Goal: Transaction & Acquisition: Obtain resource

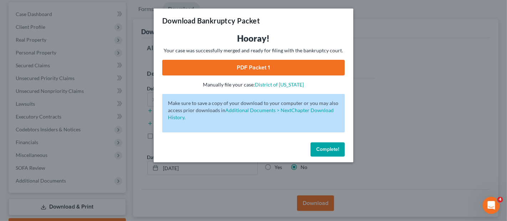
click at [390, 41] on div "Download Bankruptcy Packet Hooray! Your case was successfully merged and ready …" at bounding box center [253, 110] width 507 height 221
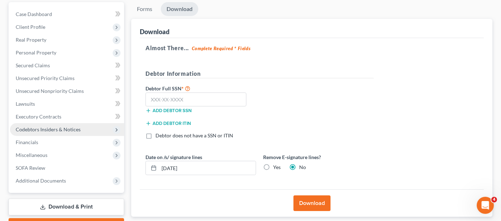
click at [51, 123] on span "Codebtors Insiders & Notices" at bounding box center [67, 129] width 114 height 13
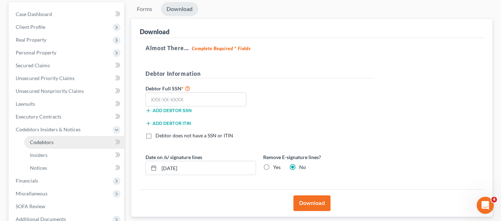
click at [50, 139] on span "Codebtors" at bounding box center [42, 142] width 24 height 6
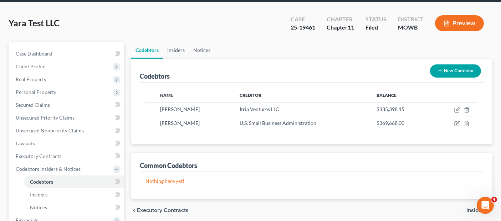
click at [178, 42] on link "Insiders" at bounding box center [176, 50] width 26 height 17
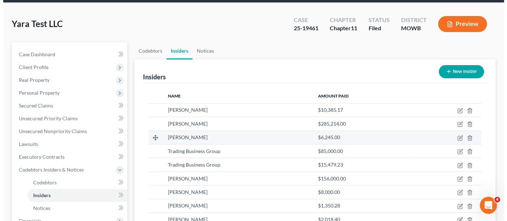
scroll to position [40, 0]
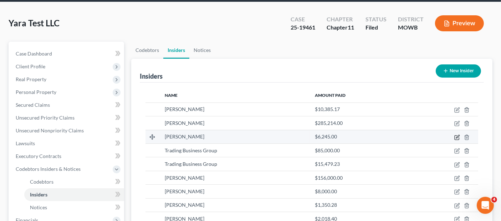
click at [457, 135] on icon "button" at bounding box center [457, 138] width 6 height 6
select select "33"
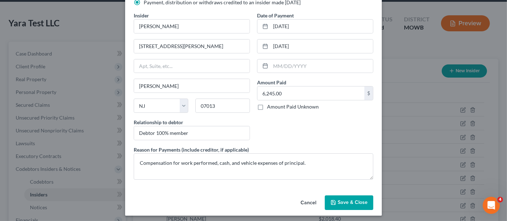
scroll to position [49, 0]
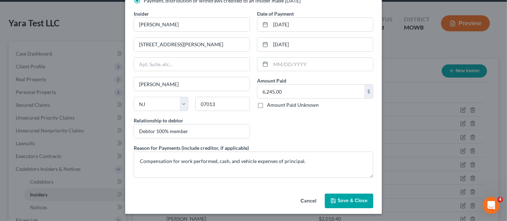
click at [307, 202] on button "Cancel" at bounding box center [308, 202] width 27 height 14
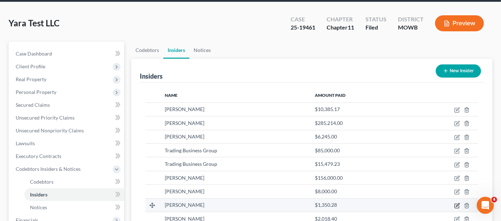
click at [456, 203] on icon "button" at bounding box center [457, 206] width 6 height 6
select select "33"
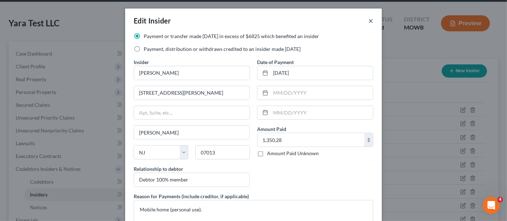
click at [368, 22] on button "×" at bounding box center [370, 20] width 5 height 9
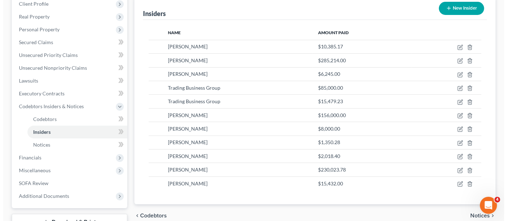
scroll to position [119, 0]
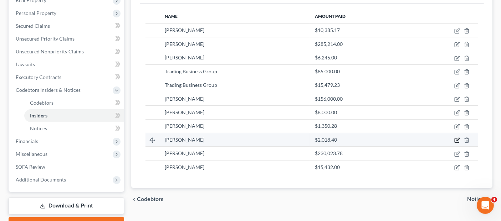
click at [455, 139] on icon "button" at bounding box center [457, 141] width 4 height 4
select select "33"
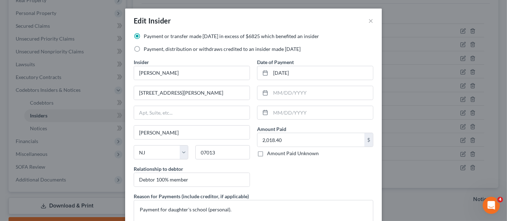
click at [452, 150] on div "Edit Insider × Payment or transfer made within 1 year in excess of $6825 which …" at bounding box center [253, 110] width 507 height 221
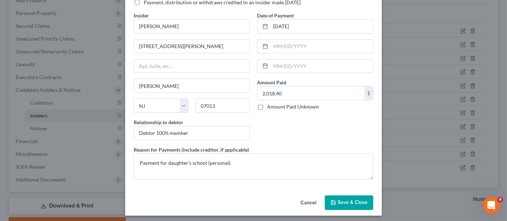
scroll to position [49, 0]
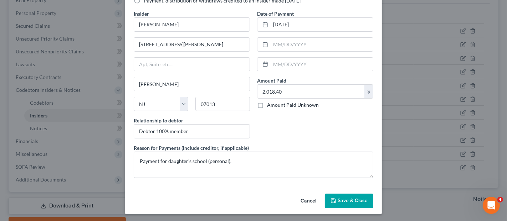
click at [302, 201] on button "Cancel" at bounding box center [308, 202] width 27 height 14
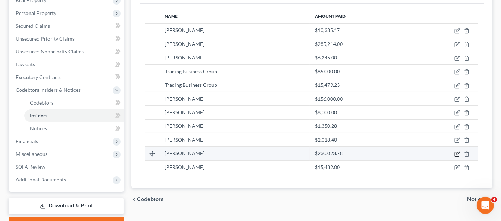
click at [456, 152] on icon "button" at bounding box center [457, 153] width 3 height 3
select select "33"
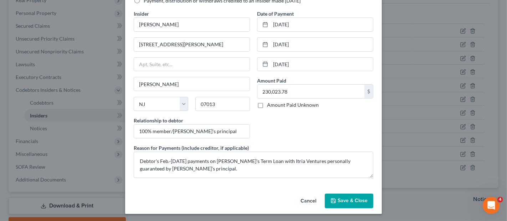
click at [306, 201] on button "Cancel" at bounding box center [308, 202] width 27 height 14
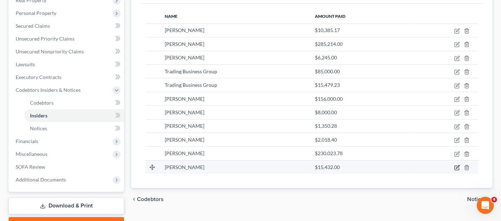
click at [459, 165] on icon "button" at bounding box center [457, 168] width 6 height 6
select select "33"
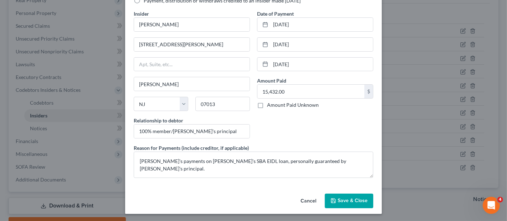
click at [307, 202] on button "Cancel" at bounding box center [308, 202] width 27 height 14
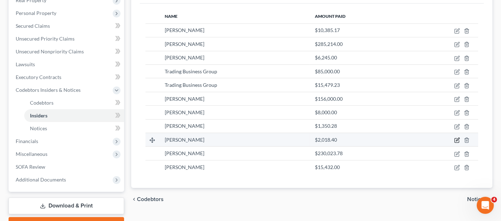
click at [459, 138] on icon "button" at bounding box center [457, 139] width 3 height 3
select select "33"
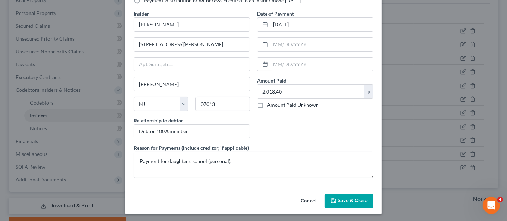
click at [307, 198] on button "Cancel" at bounding box center [308, 202] width 27 height 14
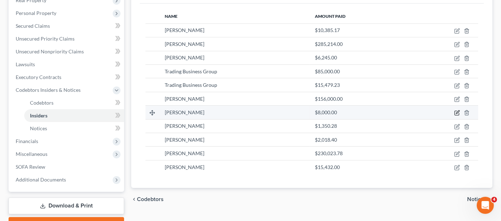
click at [455, 110] on icon "button" at bounding box center [457, 113] width 6 height 6
select select "33"
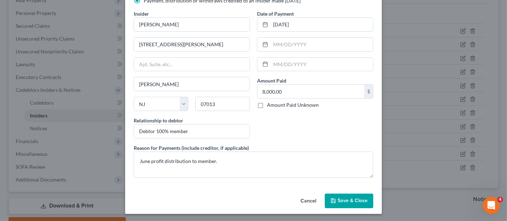
click at [312, 203] on button "Cancel" at bounding box center [308, 202] width 27 height 14
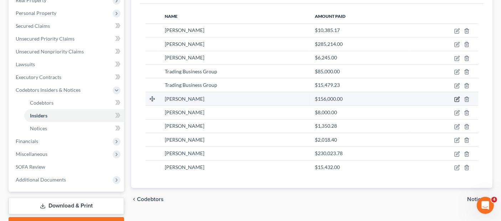
click at [456, 97] on icon "button" at bounding box center [457, 100] width 6 height 6
select select "33"
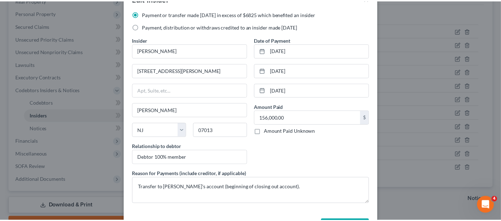
scroll to position [40, 0]
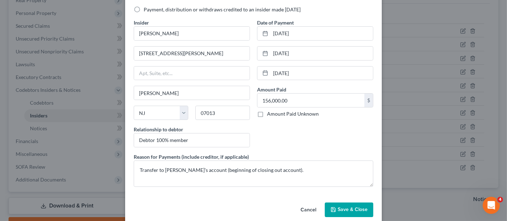
click at [308, 210] on button "Cancel" at bounding box center [308, 211] width 27 height 14
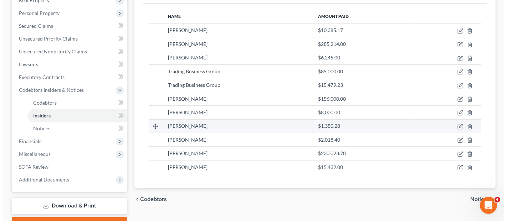
scroll to position [79, 0]
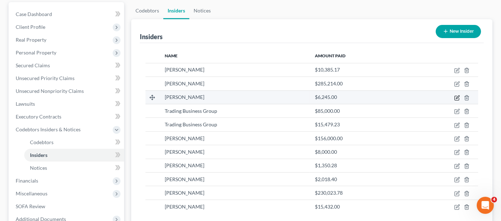
click at [457, 95] on icon "button" at bounding box center [457, 98] width 6 height 6
select select "33"
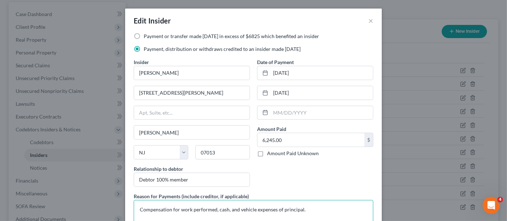
click at [214, 208] on textarea "Compensation for work performed, cash, and vehicle expenses of principal." at bounding box center [254, 213] width 240 height 26
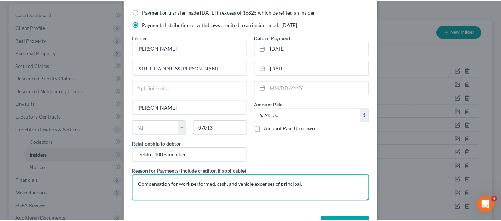
scroll to position [49, 0]
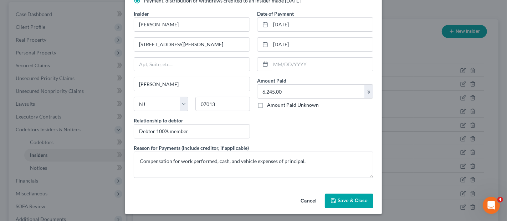
click at [309, 200] on button "Cancel" at bounding box center [308, 202] width 27 height 14
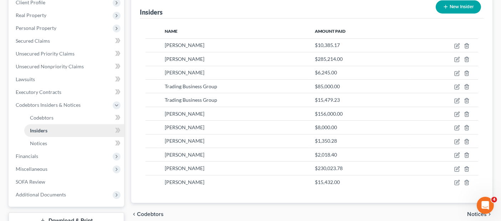
scroll to position [143, 0]
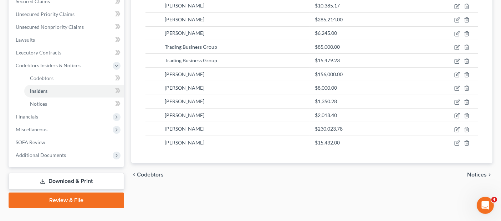
click at [79, 173] on link "Download & Print" at bounding box center [67, 181] width 116 height 17
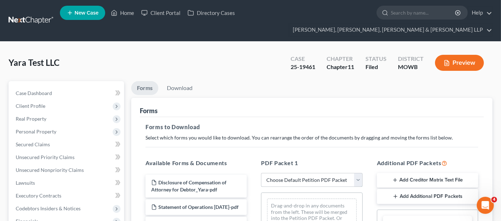
click at [319, 173] on select "Choose Default Petition PDF Packet Complete Bankruptcy Petition (all forms and …" at bounding box center [311, 180] width 101 height 14
select select "2"
click at [261, 173] on select "Choose Default Petition PDF Packet Complete Bankruptcy Petition (all forms and …" at bounding box center [311, 180] width 101 height 14
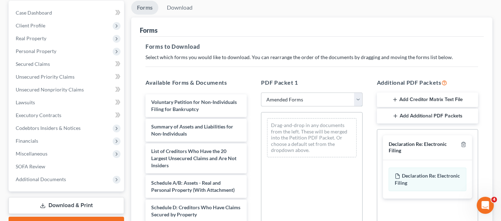
scroll to position [40, 0]
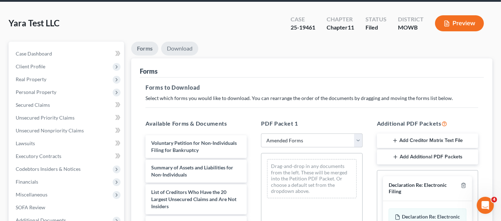
click at [177, 42] on link "Download" at bounding box center [179, 49] width 37 height 14
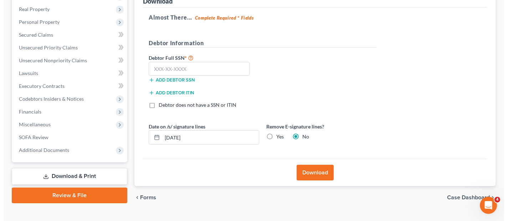
scroll to position [111, 0]
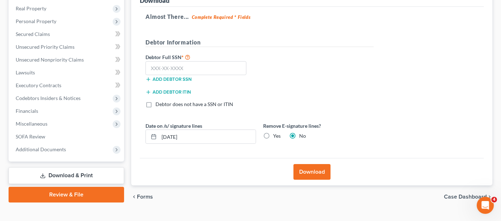
click at [306, 164] on button "Download" at bounding box center [312, 172] width 37 height 16
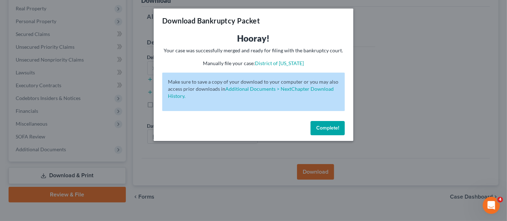
scroll to position [121, 0]
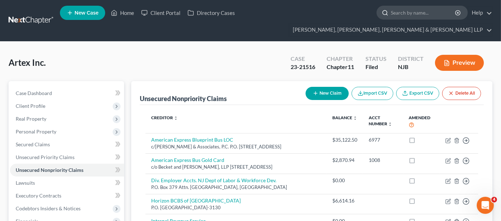
click at [391, 12] on input "search" at bounding box center [423, 12] width 65 height 13
type input "yara"
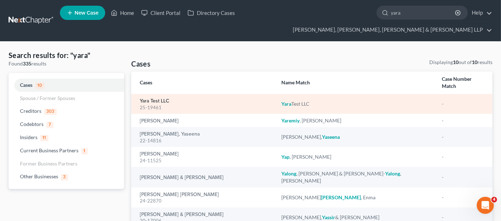
click at [161, 99] on link "Yara Test LLC" at bounding box center [155, 101] width 30 height 5
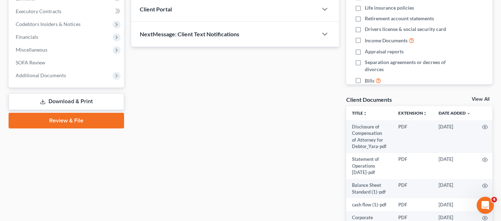
scroll to position [158, 0]
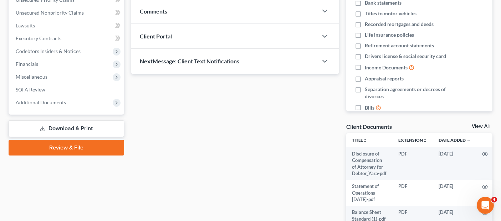
click at [84, 121] on link "Download & Print" at bounding box center [67, 129] width 116 height 17
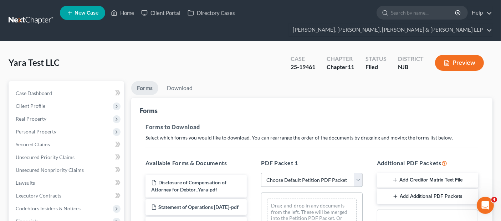
click at [289, 173] on select "Choose Default Petition PDF Packet Complete Bankruptcy Petition (all forms and …" at bounding box center [311, 180] width 101 height 14
select select "4"
click at [261, 173] on select "Choose Default Petition PDF Packet Complete Bankruptcy Petition (all forms and …" at bounding box center [311, 180] width 101 height 14
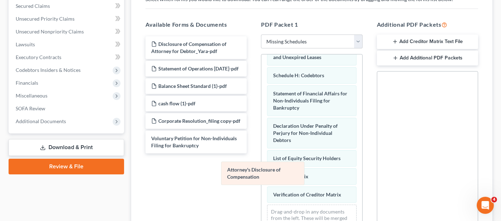
scroll to position [163, 0]
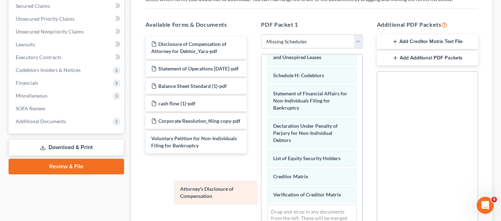
drag, startPoint x: 284, startPoint y: 139, endPoint x: 184, endPoint y: 190, distance: 112.3
click at [261, 190] on div "Attorney's Disclosure of Compensation Summary of Assets and Liabilities for Non…" at bounding box center [311, 73] width 101 height 354
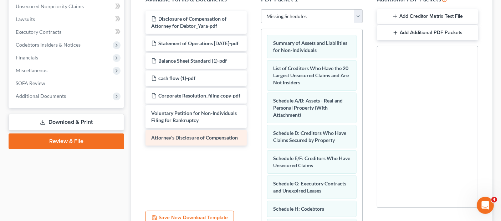
scroll to position [20, 0]
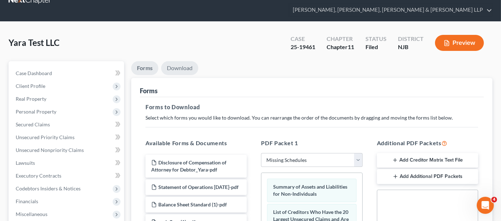
click at [179, 61] on link "Download" at bounding box center [179, 68] width 37 height 14
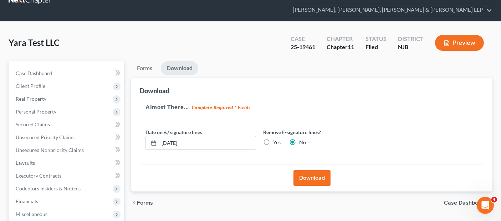
click at [313, 170] on button "Download" at bounding box center [312, 178] width 37 height 16
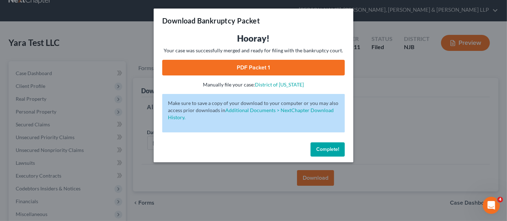
click at [268, 69] on link "PDF Packet 1" at bounding box center [253, 68] width 183 height 16
click at [138, 28] on div "Download Bankruptcy Packet Hooray! Your case was successfully merged and ready …" at bounding box center [253, 110] width 507 height 221
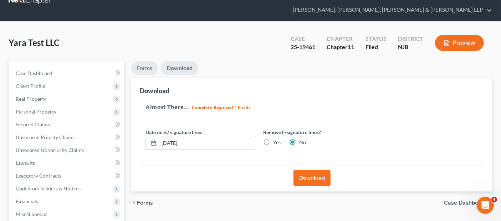
click at [154, 61] on link "Forms" at bounding box center [144, 68] width 27 height 14
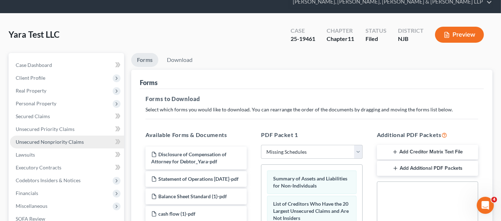
scroll to position [178, 0]
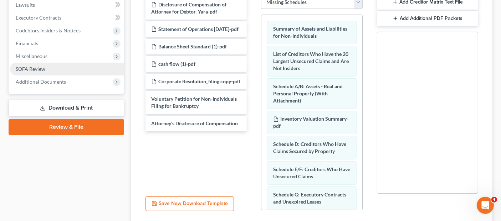
click at [56, 63] on link "SOFA Review" at bounding box center [67, 69] width 114 height 13
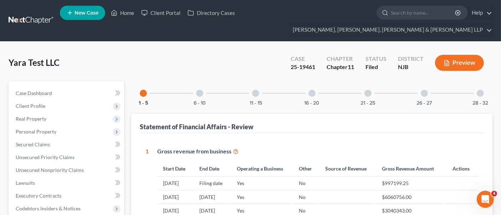
click at [371, 90] on div at bounding box center [367, 93] width 7 height 7
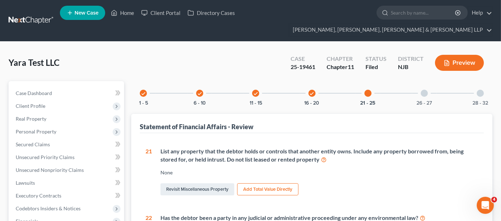
click at [420, 82] on div "26 - 27" at bounding box center [424, 93] width 24 height 24
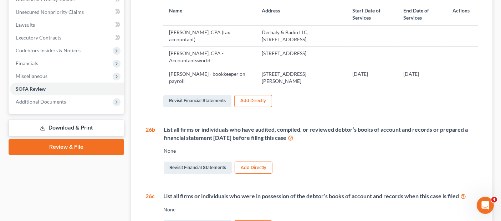
scroll to position [119, 0]
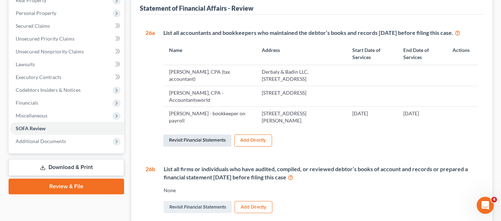
click at [217, 135] on link "Revisit Financial Statements" at bounding box center [197, 141] width 68 height 12
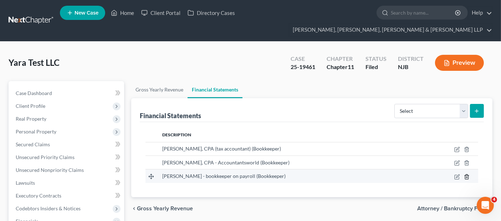
click at [468, 175] on icon "button" at bounding box center [466, 177] width 3 height 5
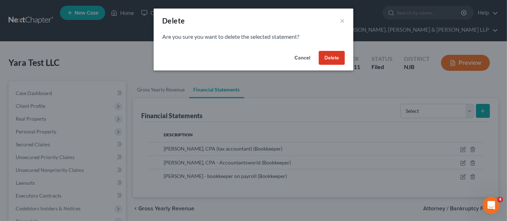
click at [330, 57] on button "Delete" at bounding box center [332, 58] width 26 height 14
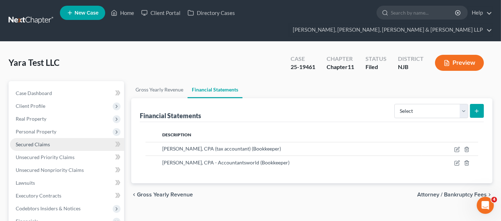
scroll to position [131, 0]
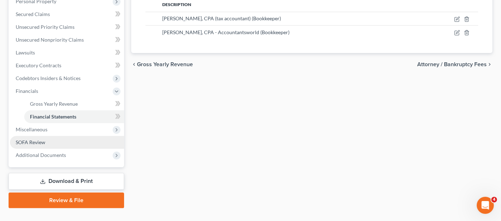
click at [67, 136] on link "SOFA Review" at bounding box center [67, 142] width 114 height 13
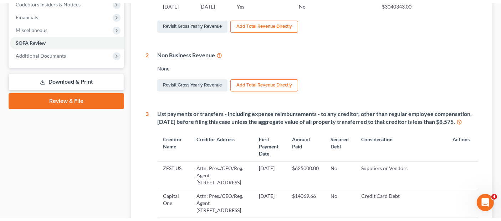
scroll to position [158, 0]
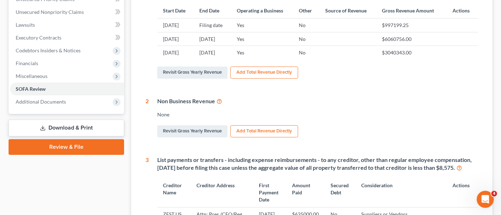
click at [80, 120] on link "Download & Print" at bounding box center [67, 128] width 116 height 17
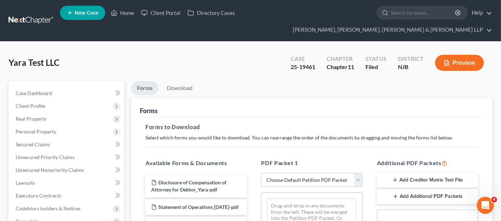
click at [313, 173] on select "Choose Default Petition PDF Packet Complete Bankruptcy Petition (all forms and …" at bounding box center [311, 180] width 101 height 14
select select "4"
click at [261, 173] on select "Choose Default Petition PDF Packet Complete Bankruptcy Petition (all forms and …" at bounding box center [311, 180] width 101 height 14
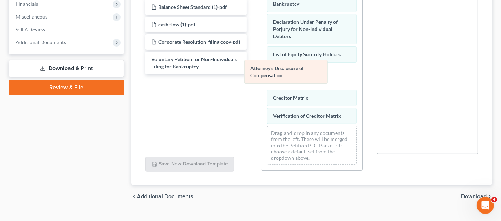
scroll to position [163, 0]
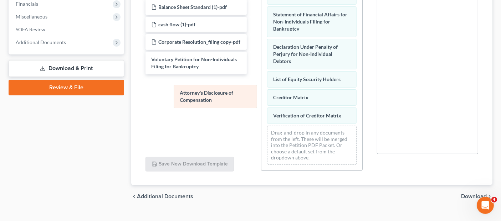
drag, startPoint x: 301, startPoint y: 62, endPoint x: 205, endPoint y: 95, distance: 101.3
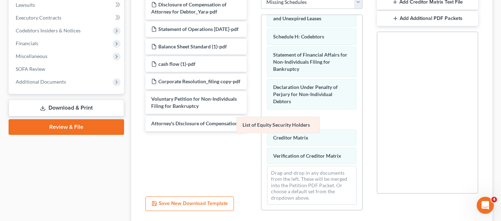
scroll to position [145, 0]
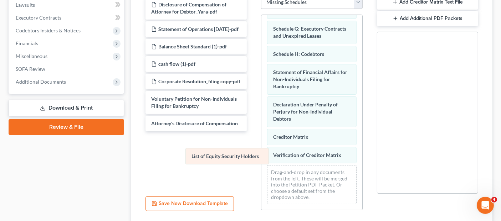
drag, startPoint x: 293, startPoint y: 113, endPoint x: 199, endPoint y: 155, distance: 102.8
click at [261, 156] on div "List of Equity Security Holders Summary of Assets and Liabilities for Non-Indiv…" at bounding box center [311, 42] width 101 height 336
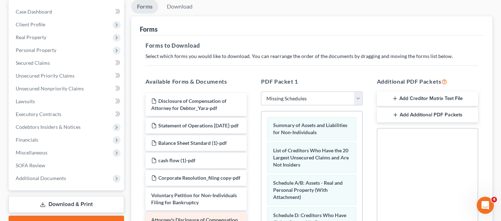
scroll to position [20, 0]
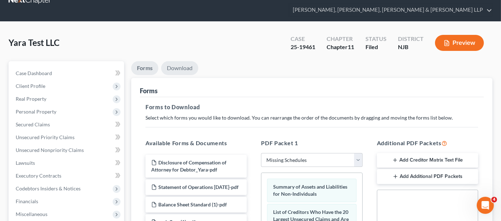
click at [177, 61] on link "Download" at bounding box center [179, 68] width 37 height 14
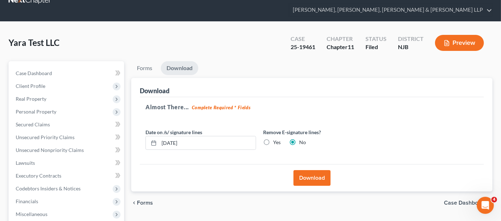
click at [305, 170] on button "Download" at bounding box center [312, 178] width 37 height 16
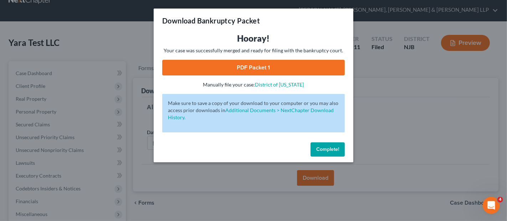
click at [281, 58] on div "Hooray! Your case was successfully merged and ready for filing with the bankrup…" at bounding box center [253, 61] width 183 height 56
click at [281, 64] on link "PDF Packet 1" at bounding box center [253, 68] width 183 height 16
click at [384, 77] on div "Download Bankruptcy Packet Hooray! Your case was successfully merged and ready …" at bounding box center [253, 110] width 507 height 221
